Goal: Book appointment/travel/reservation

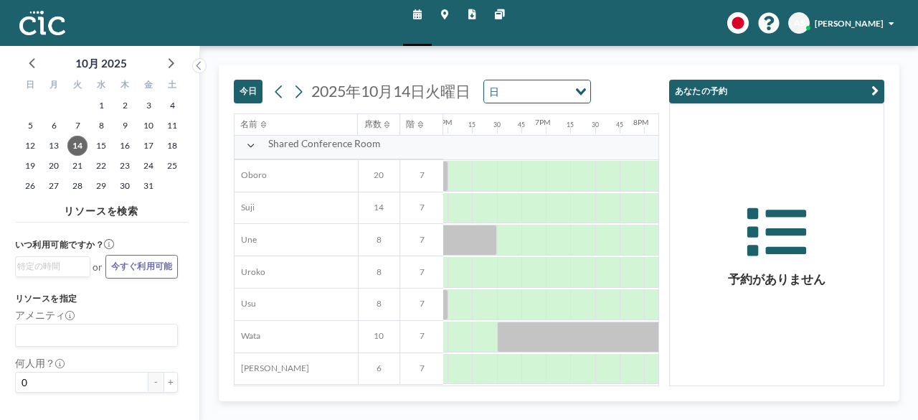
scroll to position [910, 1763]
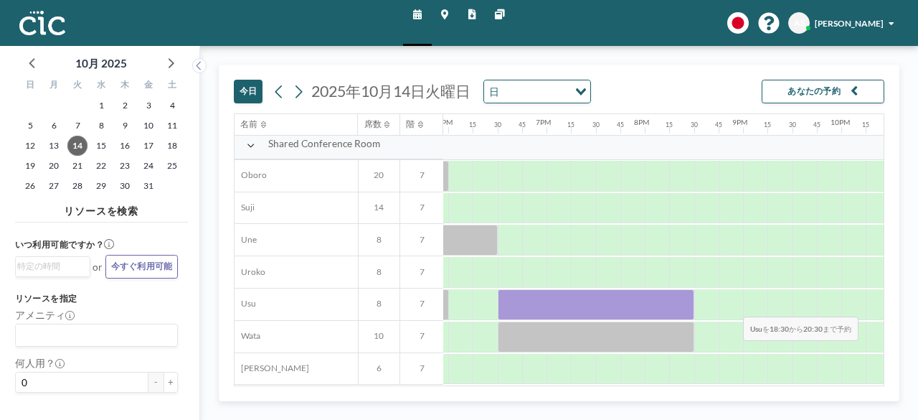
drag, startPoint x: 508, startPoint y: 291, endPoint x: 733, endPoint y: 305, distance: 225.0
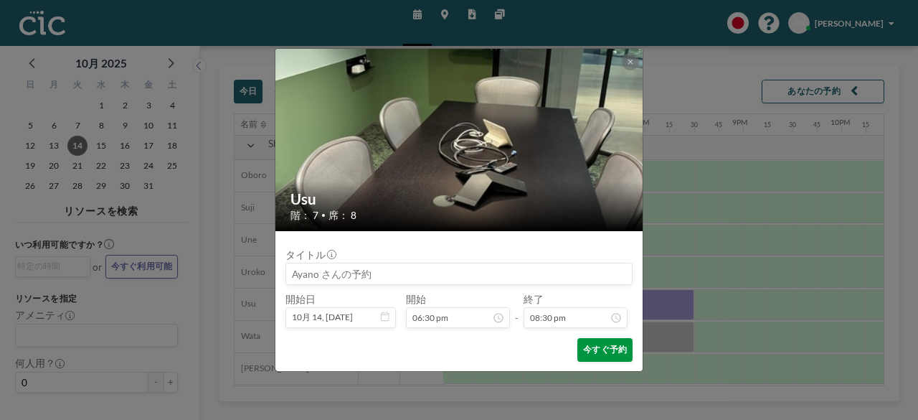
scroll to position [1929, 0]
click at [601, 352] on button "今すぐ予約" at bounding box center [605, 350] width 55 height 24
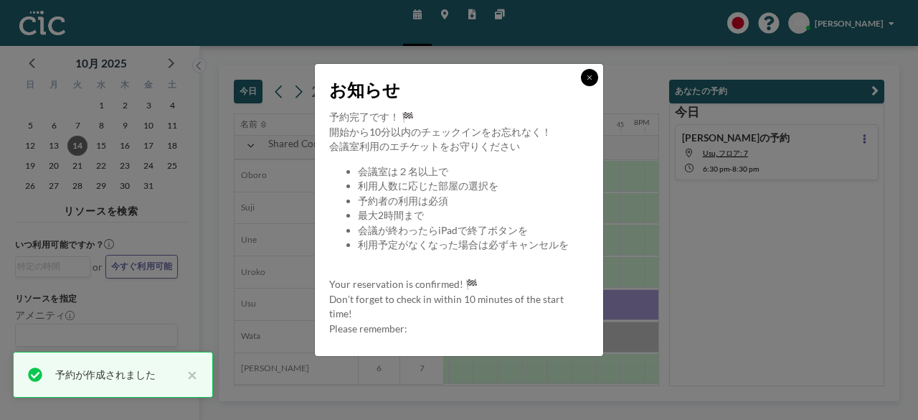
click at [591, 76] on icon at bounding box center [590, 77] width 4 height 4
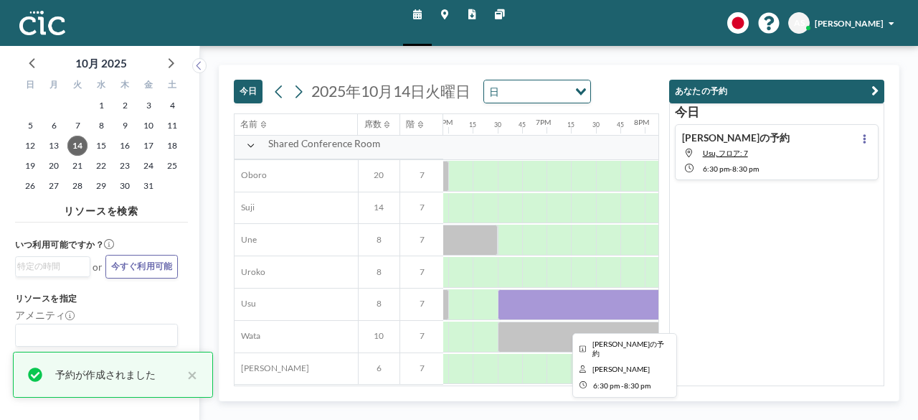
scroll to position [910, 1763]
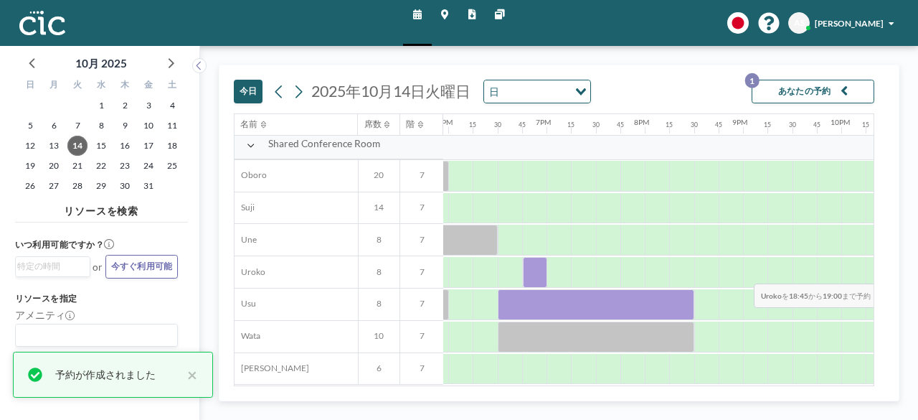
click at [528, 272] on div at bounding box center [535, 272] width 24 height 31
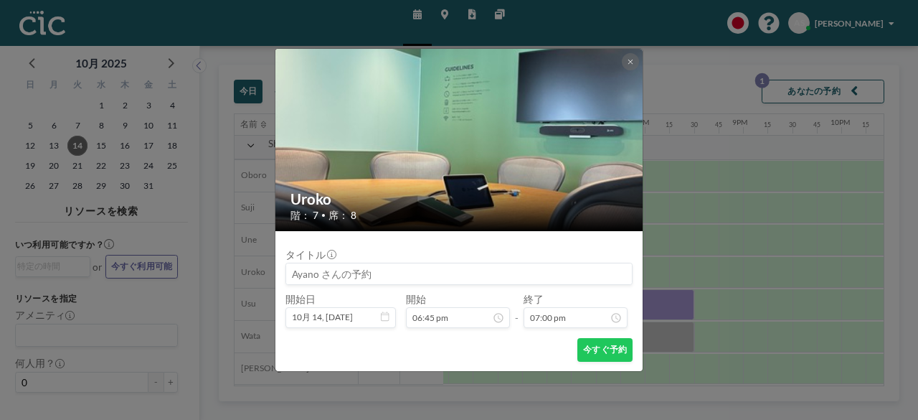
scroll to position [1787, 0]
click at [630, 56] on button at bounding box center [630, 61] width 17 height 17
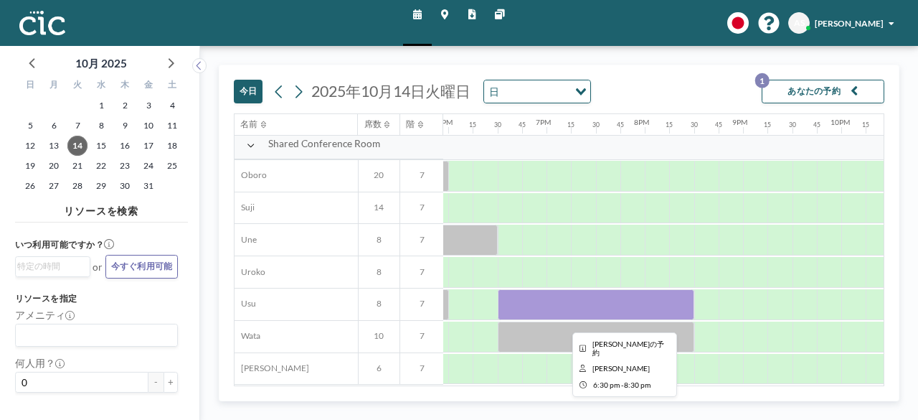
click at [548, 306] on div at bounding box center [596, 304] width 197 height 31
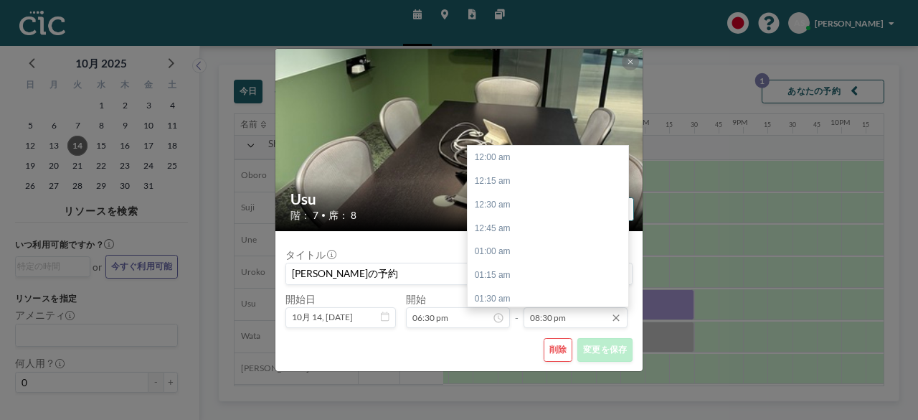
scroll to position [1929, 0]
click at [564, 315] on input "08:30 pm" at bounding box center [576, 317] width 105 height 21
click at [512, 226] on div "07:30 pm" at bounding box center [552, 230] width 168 height 24
type input "07:30 pm"
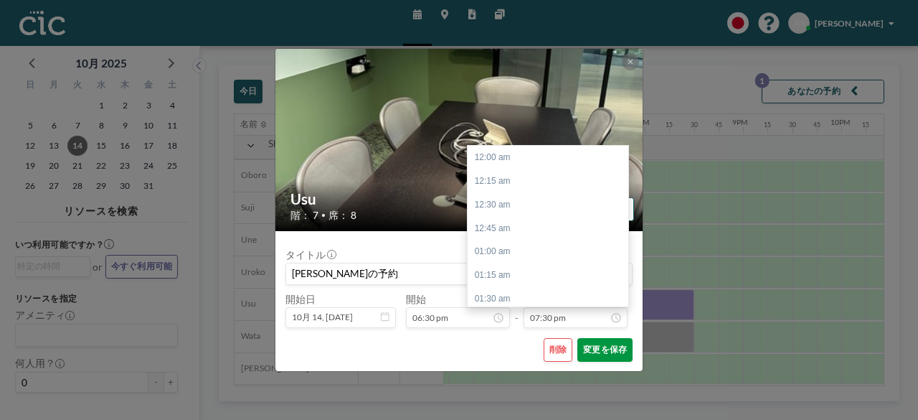
scroll to position [1835, 0]
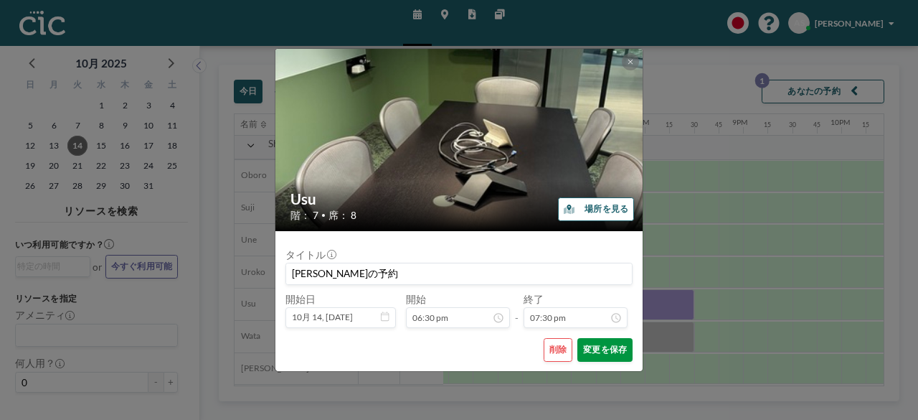
click at [611, 354] on button "変更を保存" at bounding box center [605, 350] width 55 height 24
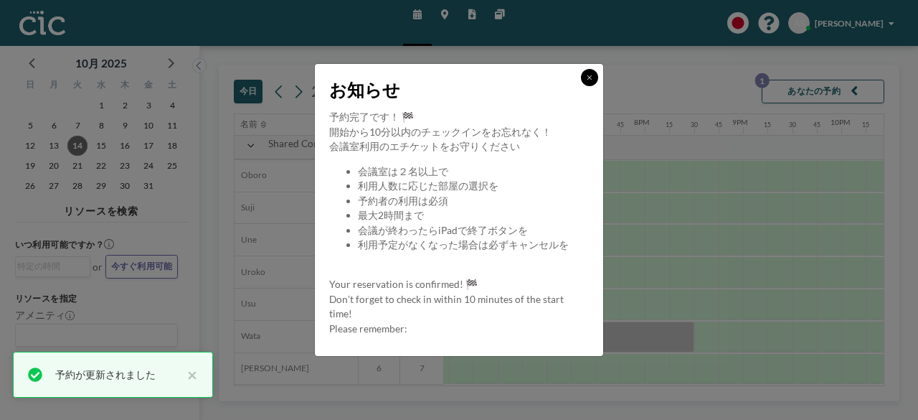
click at [595, 80] on button at bounding box center [589, 77] width 17 height 17
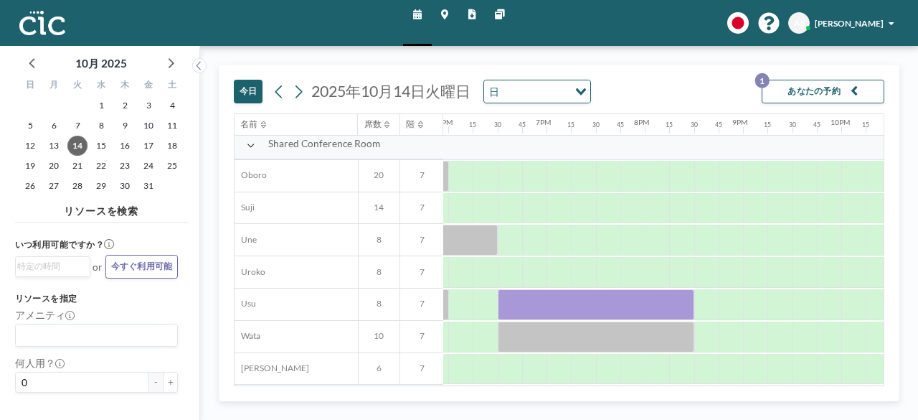
scroll to position [910, 1763]
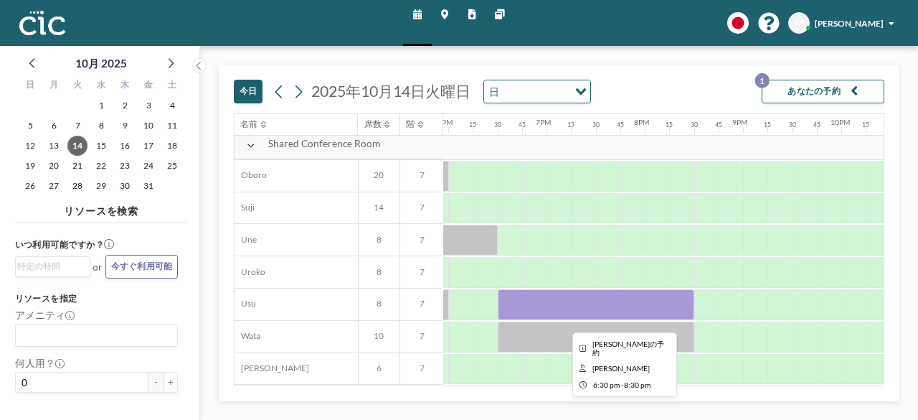
click at [575, 291] on div at bounding box center [596, 304] width 197 height 31
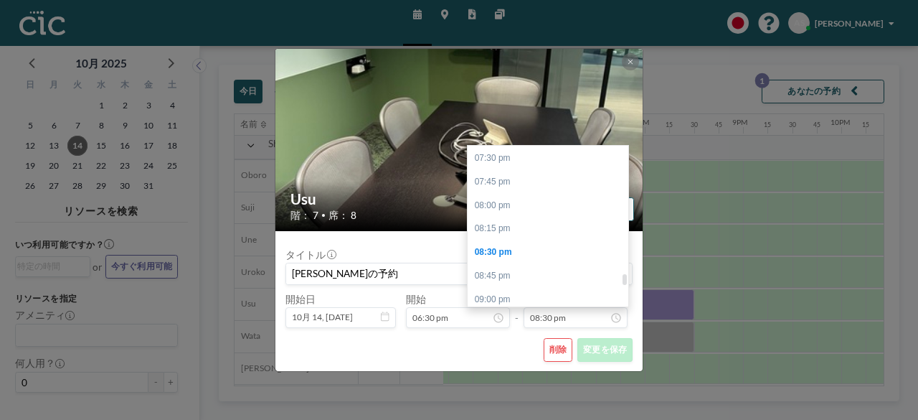
scroll to position [1831, 0]
click at [522, 166] on div "07:30 pm" at bounding box center [552, 161] width 168 height 24
type input "07:30 pm"
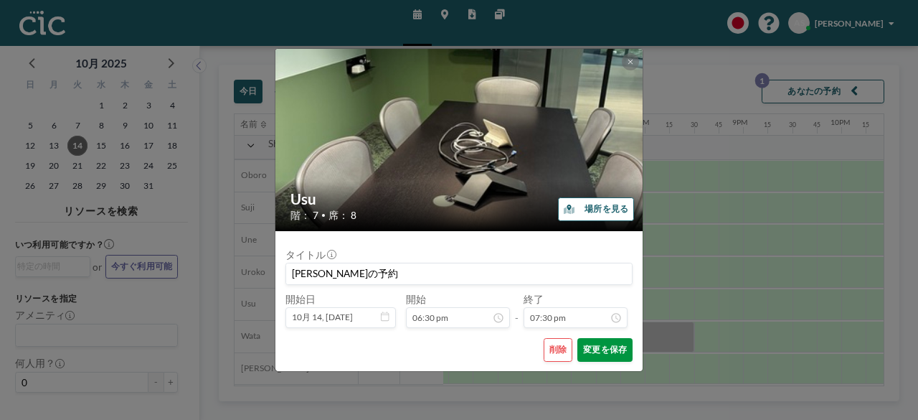
scroll to position [0, 0]
click at [612, 352] on button "変更を保存" at bounding box center [605, 350] width 55 height 24
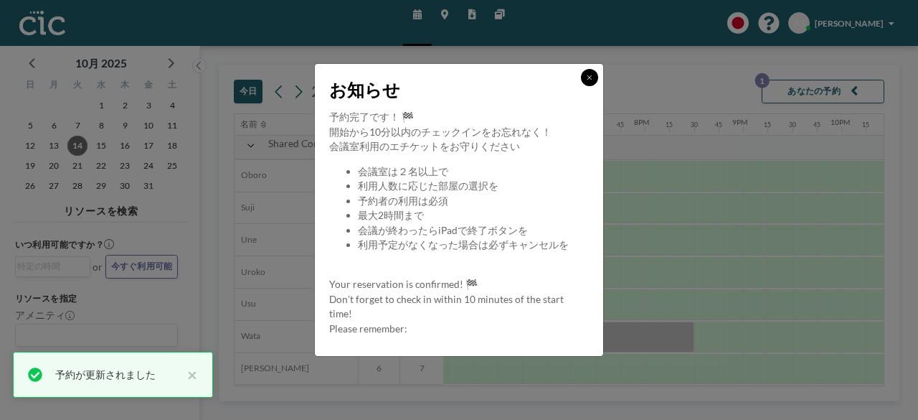
click at [589, 77] on icon at bounding box center [590, 77] width 4 height 4
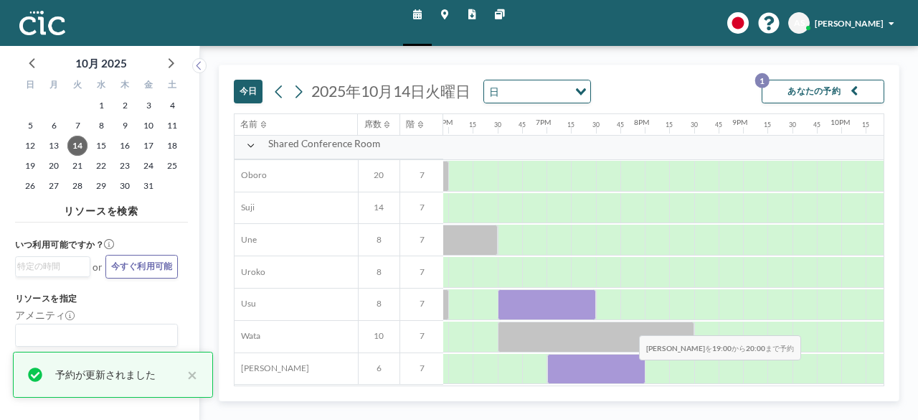
drag, startPoint x: 565, startPoint y: 365, endPoint x: 628, endPoint y: 369, distance: 64.0
click at [628, 369] on div at bounding box center [596, 369] width 98 height 31
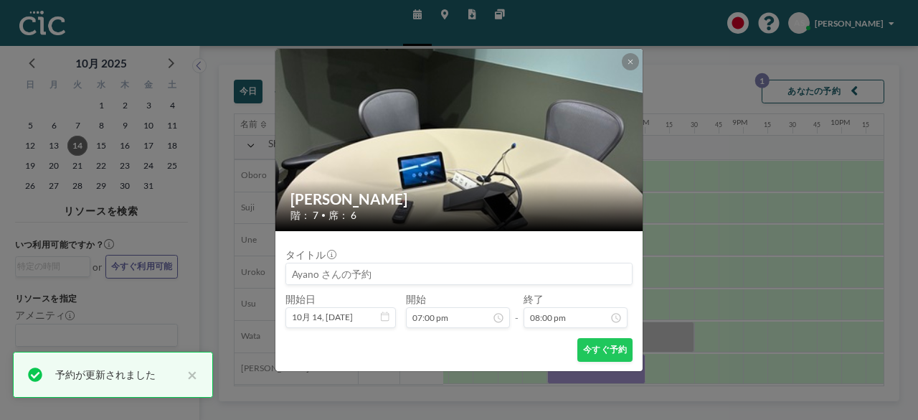
scroll to position [1882, 0]
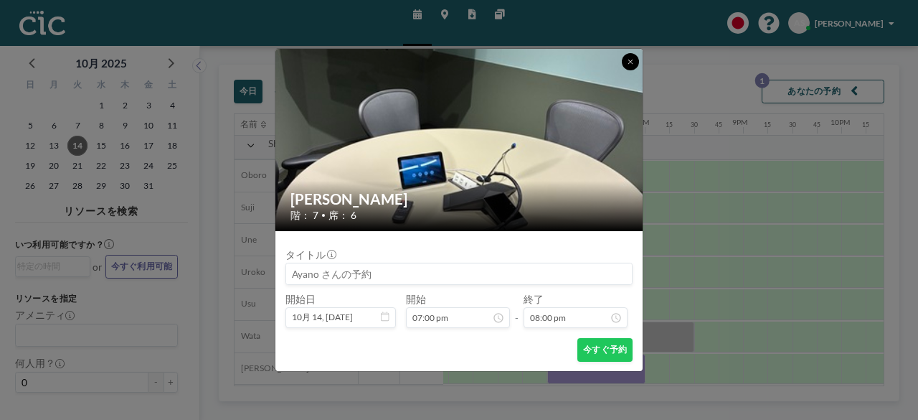
click at [628, 59] on icon at bounding box center [631, 61] width 6 height 7
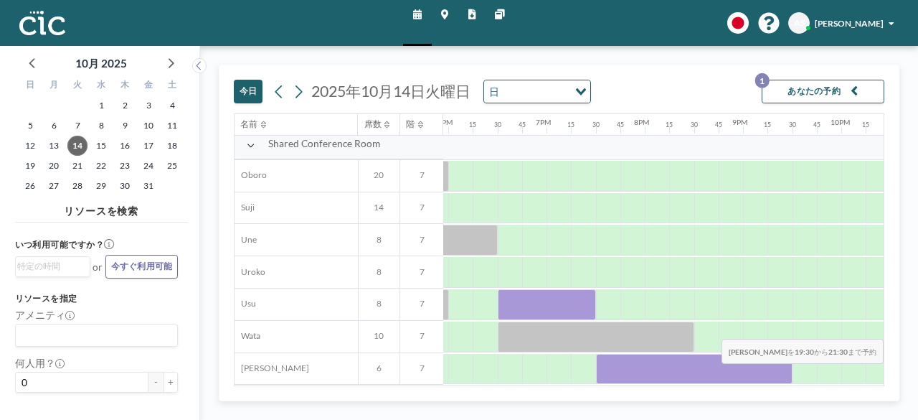
drag, startPoint x: 601, startPoint y: 364, endPoint x: 840, endPoint y: 373, distance: 239.1
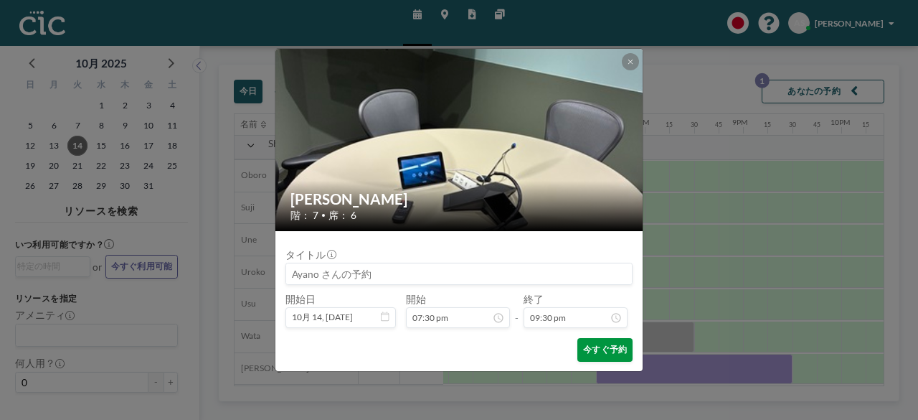
click at [610, 344] on button "今すぐ予約" at bounding box center [605, 350] width 55 height 24
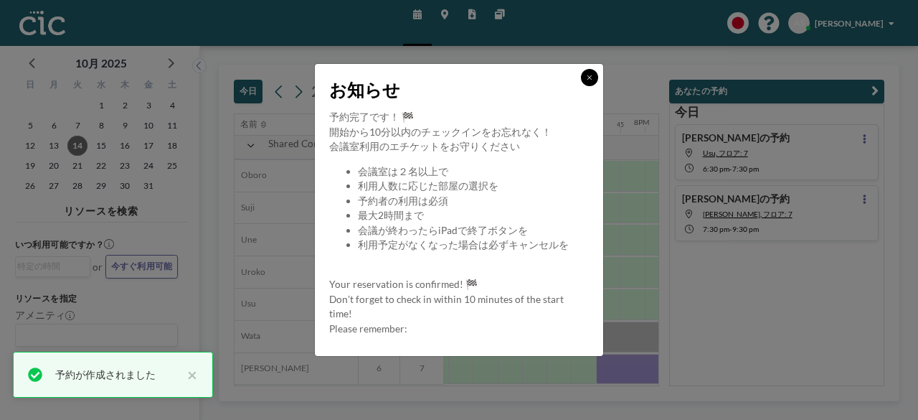
click at [594, 80] on button at bounding box center [589, 77] width 17 height 17
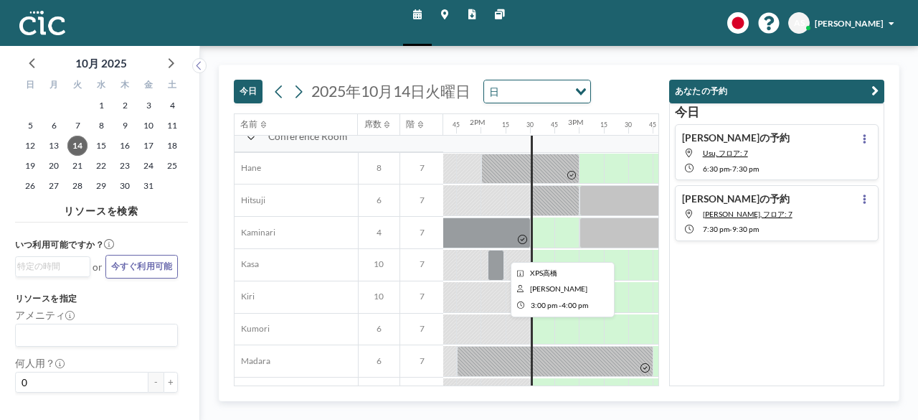
scroll to position [14, 1342]
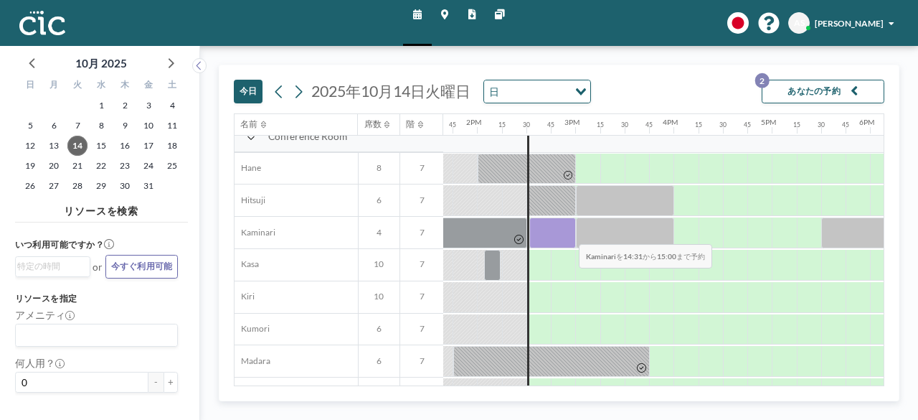
drag, startPoint x: 537, startPoint y: 230, endPoint x: 568, endPoint y: 232, distance: 31.0
click at [568, 232] on div at bounding box center [552, 232] width 47 height 31
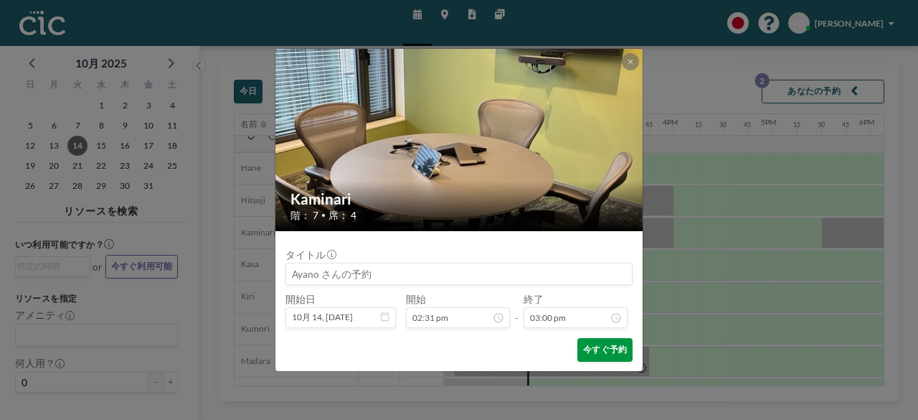
scroll to position [1411, 0]
click at [598, 342] on button "今すぐ予約" at bounding box center [605, 350] width 55 height 24
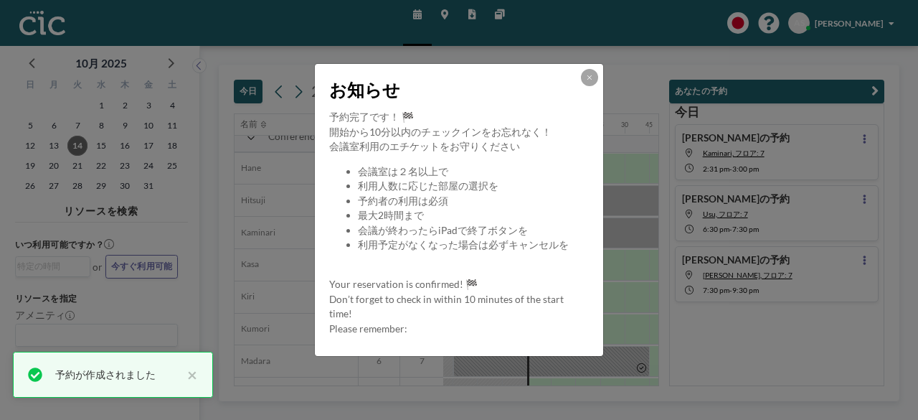
click at [626, 325] on div "お知らせ 予約完了です！ 🏁 開始から10分以内のチェックインをお忘れなく！ 会議室利用のエチケットをお守りください 会議室は２名以上で 利用人数に応じた部屋…" at bounding box center [459, 210] width 918 height 420
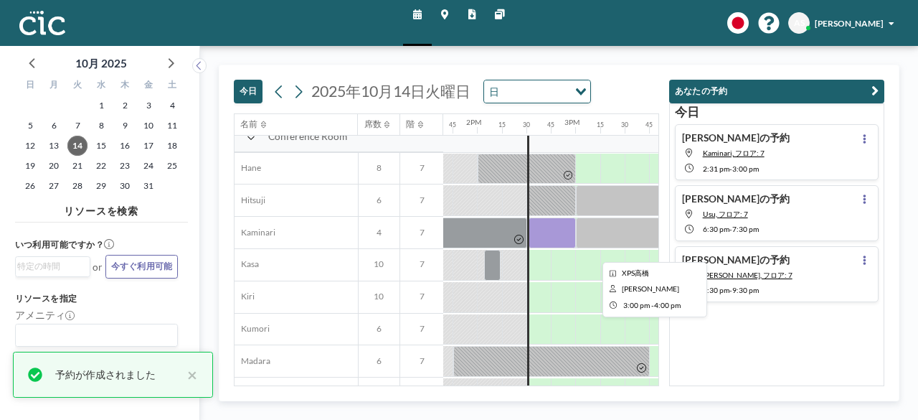
click at [593, 222] on div at bounding box center [625, 232] width 98 height 31
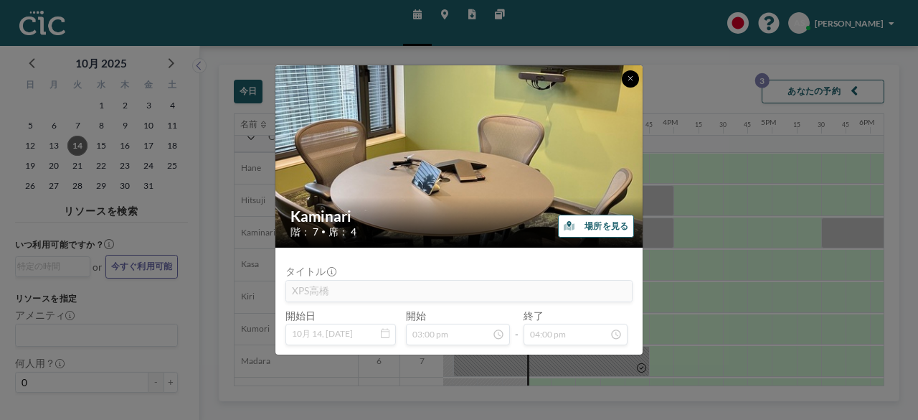
click at [634, 77] on button at bounding box center [630, 78] width 17 height 17
